Goal: Information Seeking & Learning: Learn about a topic

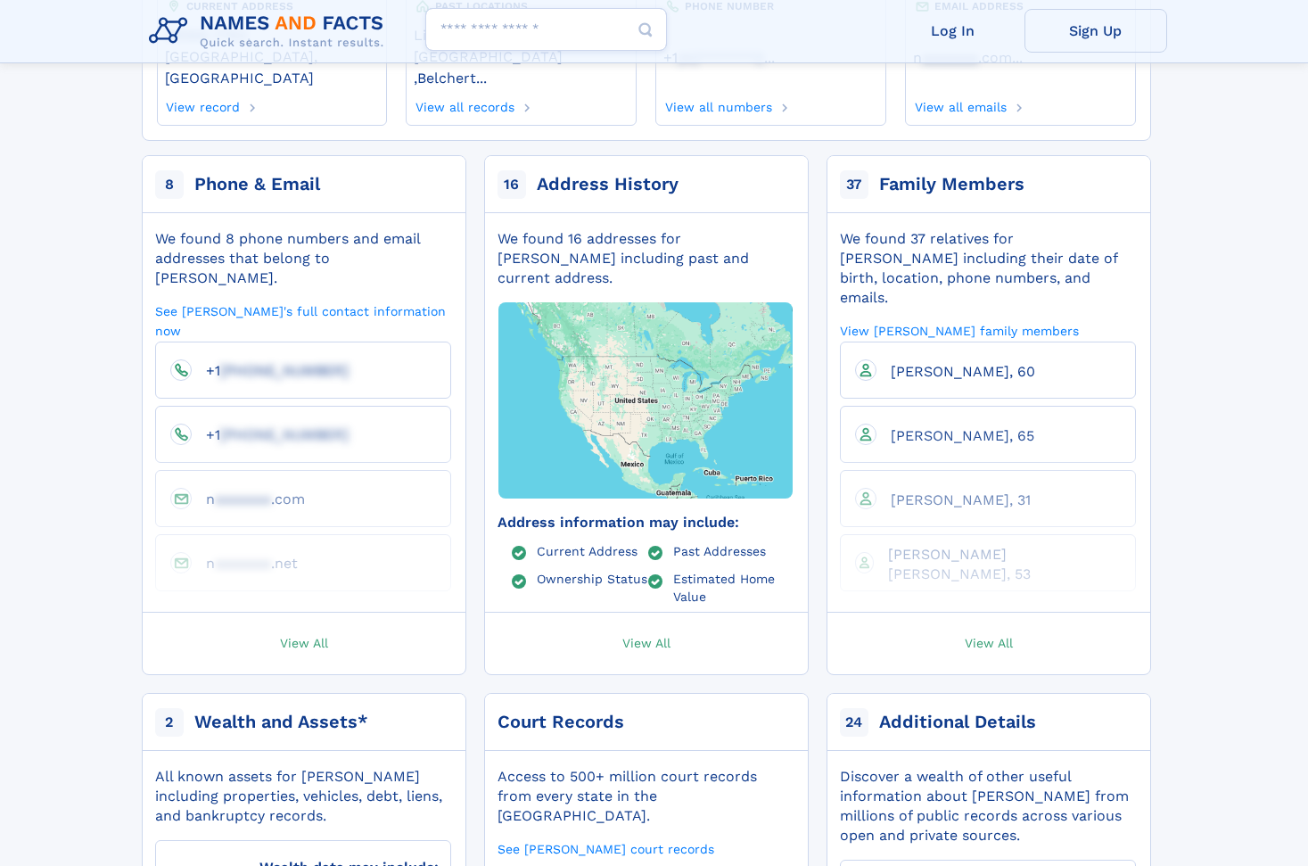
scroll to position [283, 0]
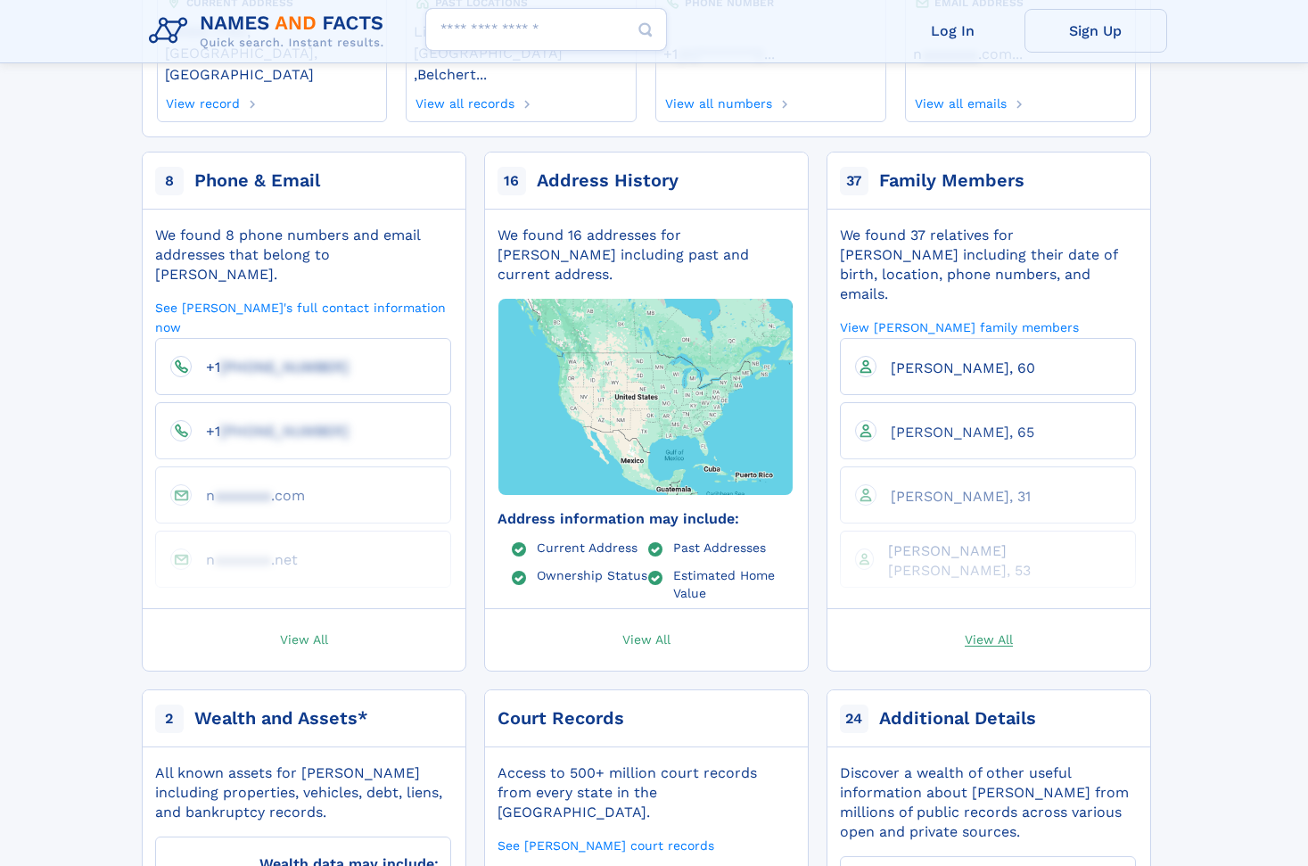
click at [987, 630] on span "View All" at bounding box center [989, 638] width 48 height 16
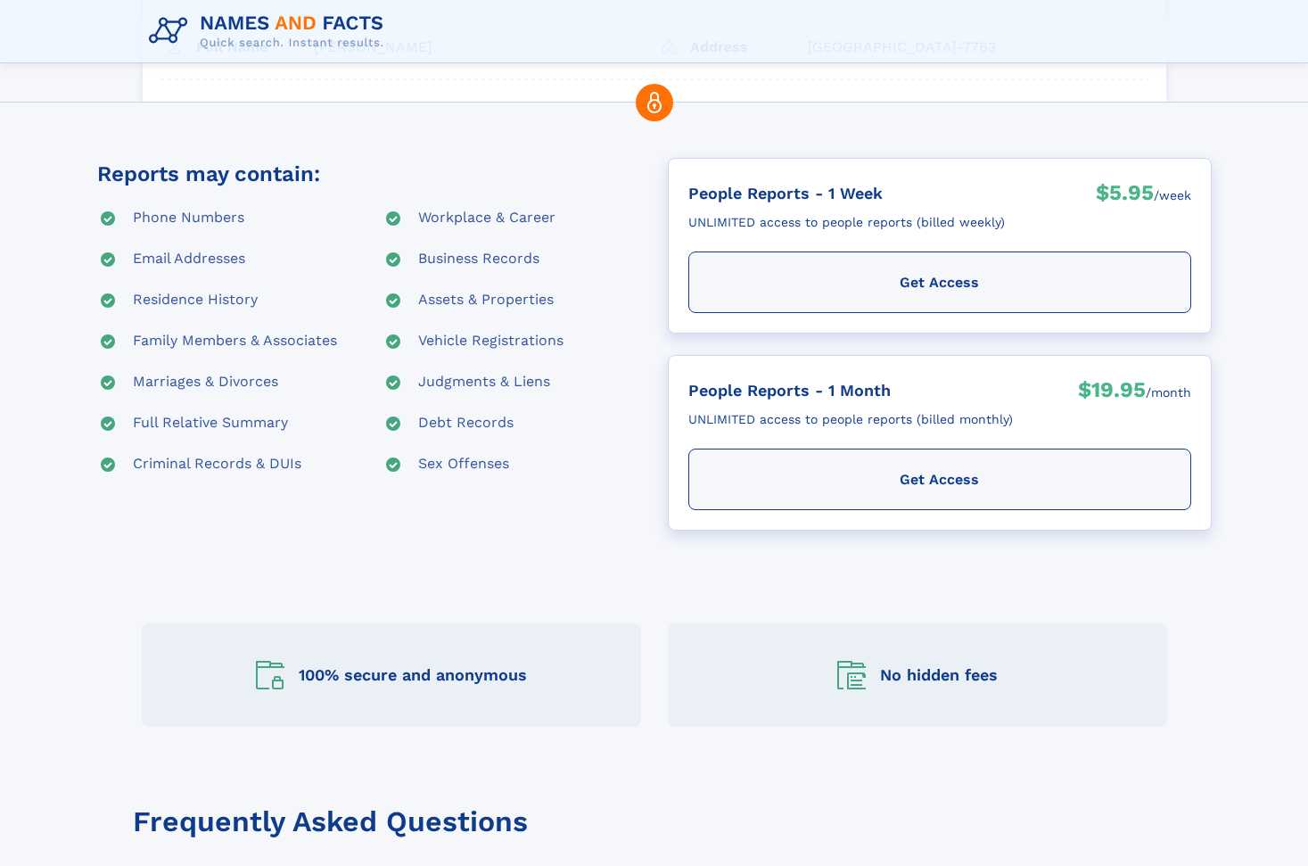
scroll to position [81, 0]
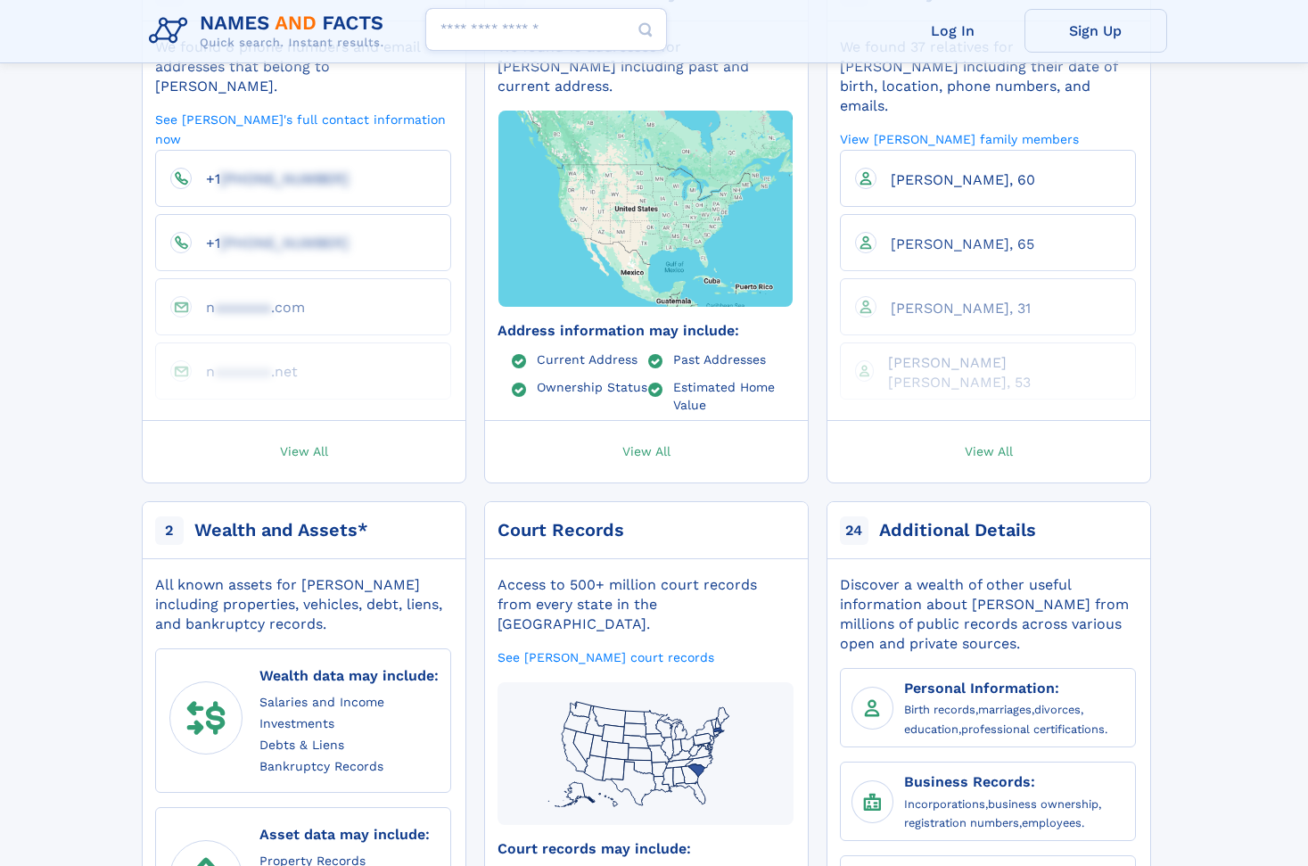
scroll to position [480, 0]
